Goal: Information Seeking & Learning: Stay updated

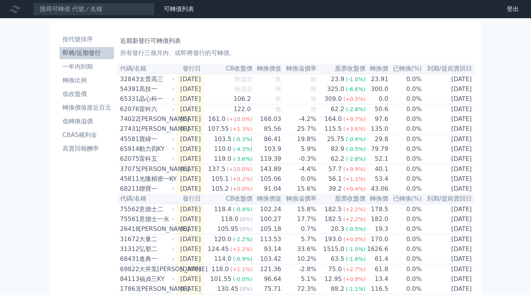
scroll to position [47, 0]
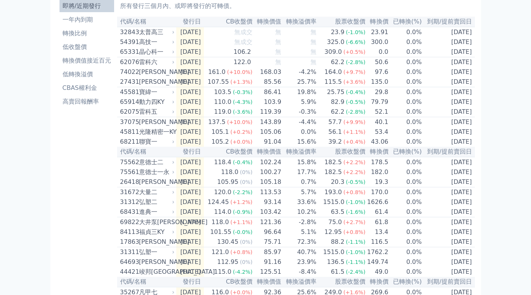
click at [484, 47] on div "可轉債列表 財務數據 可轉債列表 財務數據 登出 登出 按代號排序 即將/近期發行 一年內到期 轉換比例 低收盤價 轉換價值接近百元 低轉換溢價" at bounding box center [265, 221] width 531 height 536
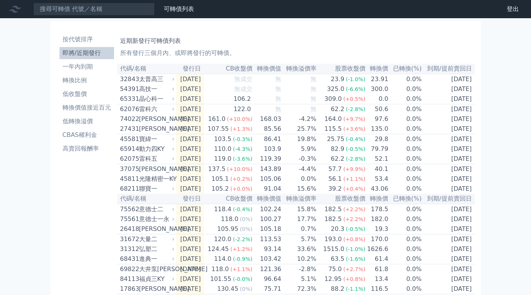
scroll to position [47, 0]
